Goal: Task Accomplishment & Management: Use online tool/utility

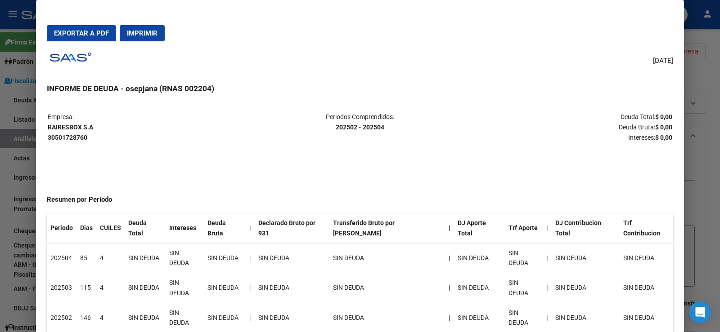
click at [18, 110] on div at bounding box center [360, 166] width 720 height 332
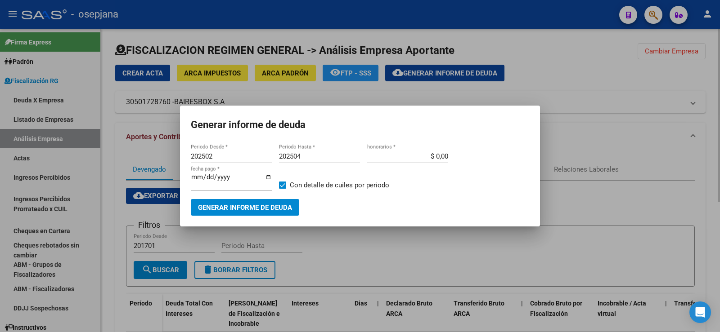
drag, startPoint x: 142, startPoint y: 166, endPoint x: 138, endPoint y: 162, distance: 5.7
click at [142, 164] on div at bounding box center [360, 166] width 720 height 332
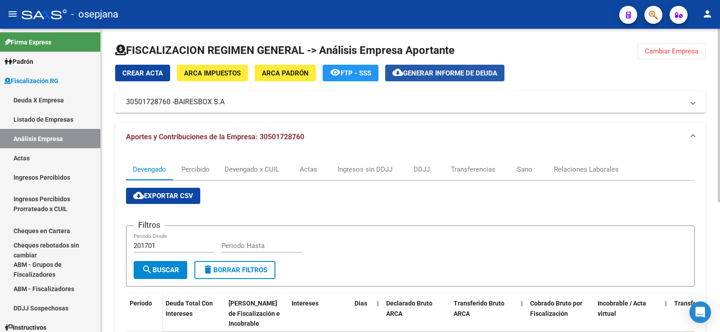
click at [438, 72] on span "Generar informe de deuda" at bounding box center [450, 73] width 94 height 8
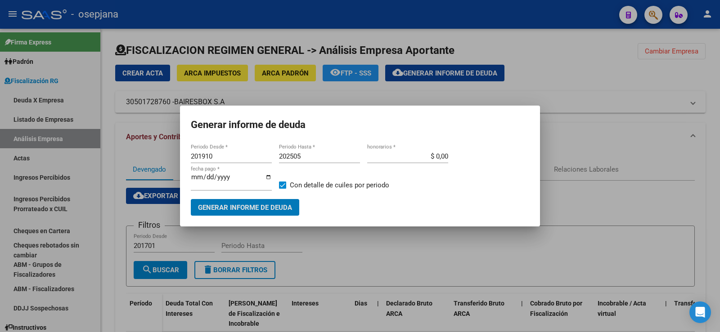
click at [214, 155] on input "201910" at bounding box center [231, 156] width 81 height 8
type input "202505"
click at [301, 155] on input "202505" at bounding box center [319, 156] width 81 height 8
type input "202507"
click at [442, 157] on input "$ 0,00" at bounding box center [407, 156] width 81 height 8
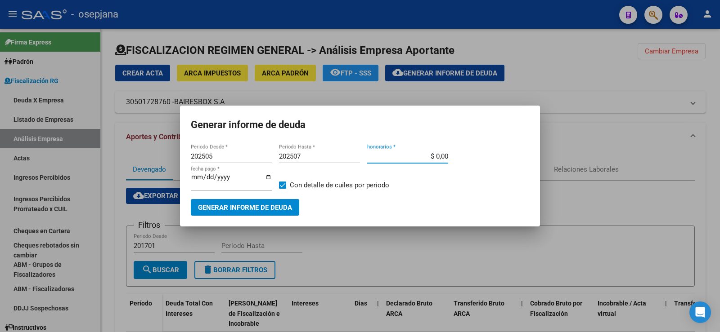
click at [442, 157] on input "$ 0,00" at bounding box center [407, 156] width 81 height 8
type input "$ 10,00"
click at [207, 182] on input "[DATE]" at bounding box center [231, 181] width 81 height 14
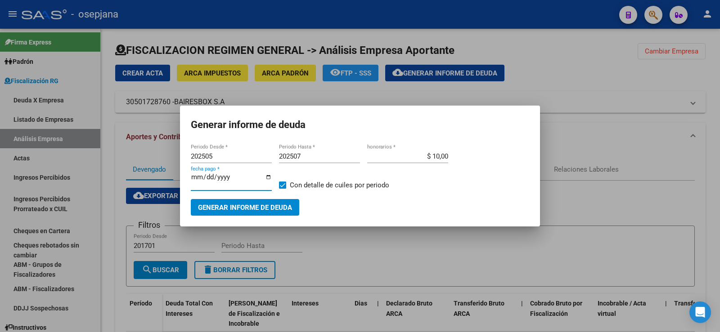
click at [210, 178] on input "[DATE]" at bounding box center [231, 181] width 81 height 14
click at [207, 177] on input "[DATE]" at bounding box center [231, 181] width 81 height 14
type input "[DATE]"
click at [224, 206] on span "Generar informe de deuda" at bounding box center [245, 208] width 94 height 8
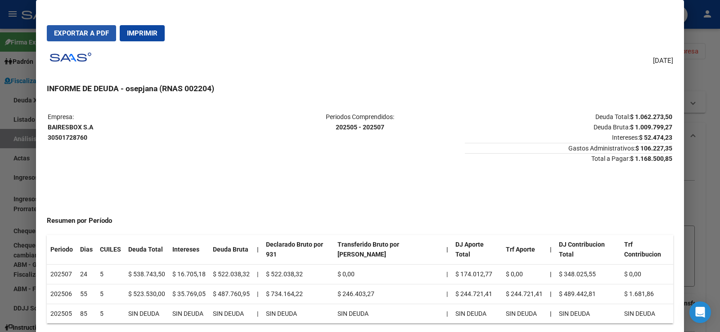
click at [80, 31] on span "Exportar a PDF" at bounding box center [81, 33] width 55 height 8
